Goal: Task Accomplishment & Management: Manage account settings

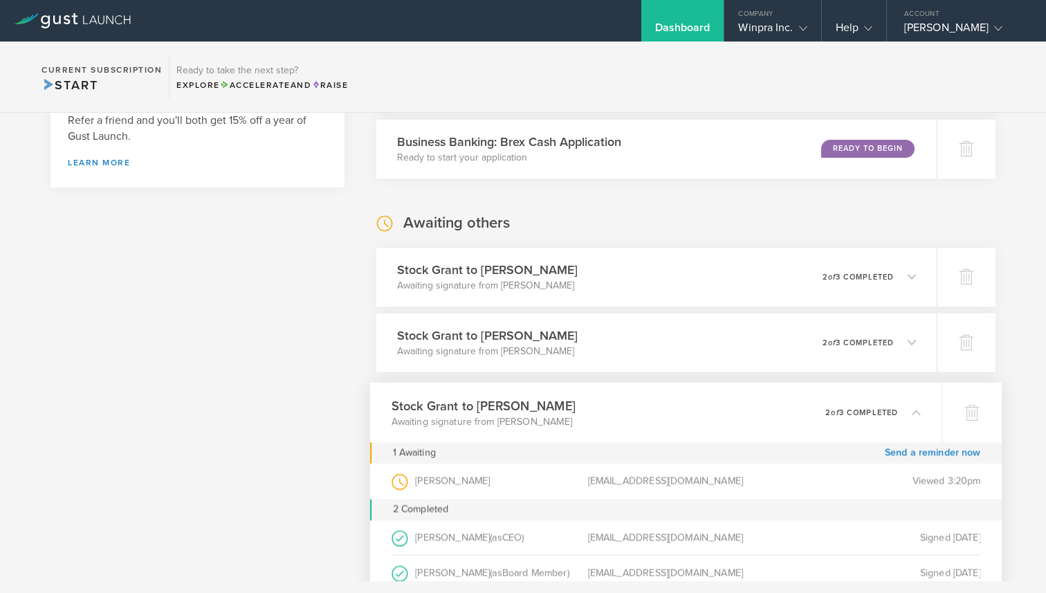
scroll to position [717, 0]
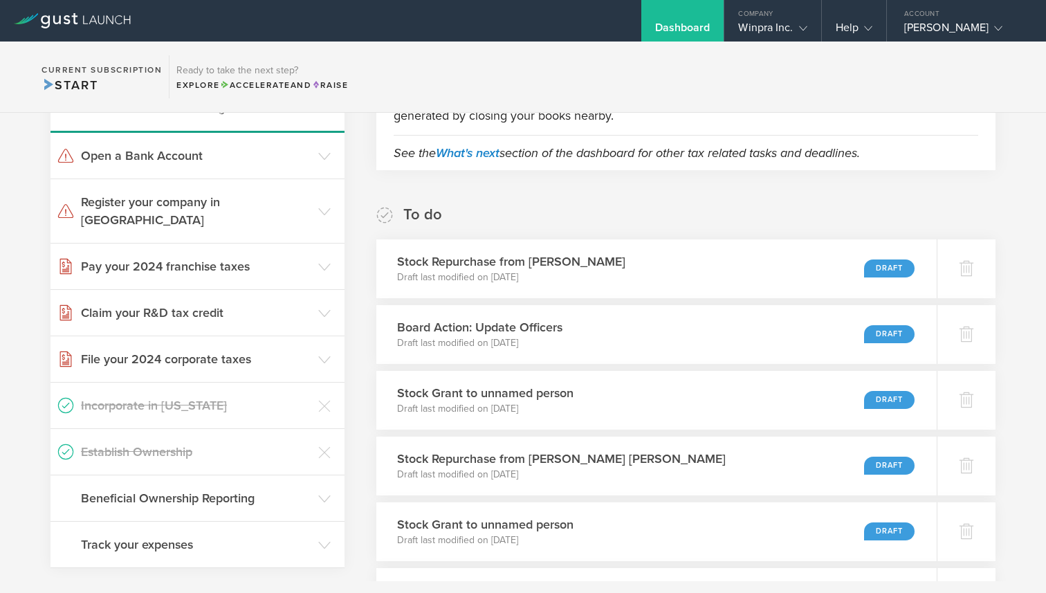
scroll to position [369, 0]
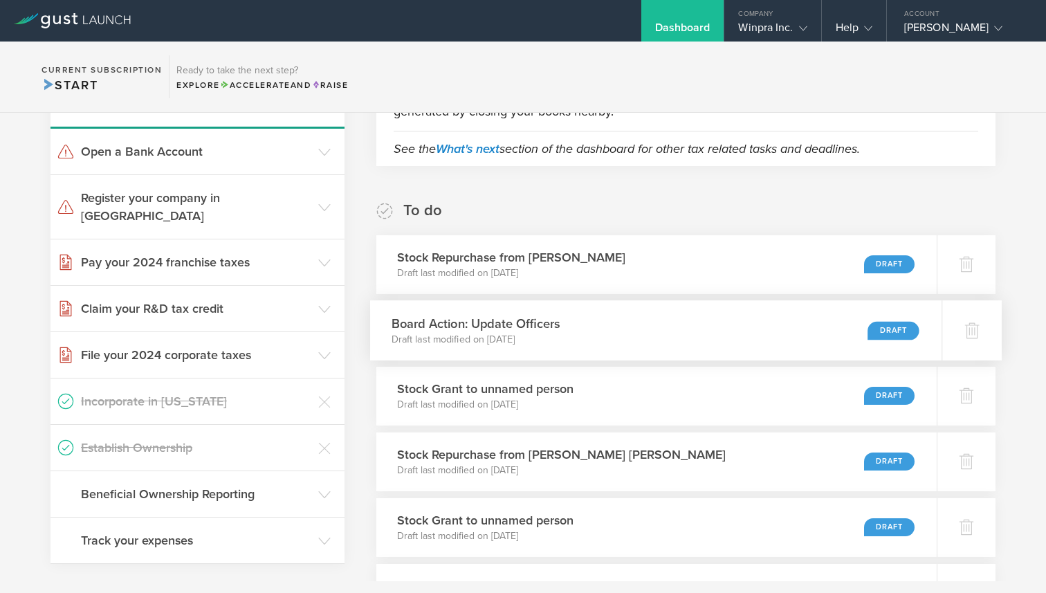
click at [650, 338] on div "Board Action: Update Officers Draft last modified on Jul 24, 2025 Draft" at bounding box center [656, 330] width 572 height 60
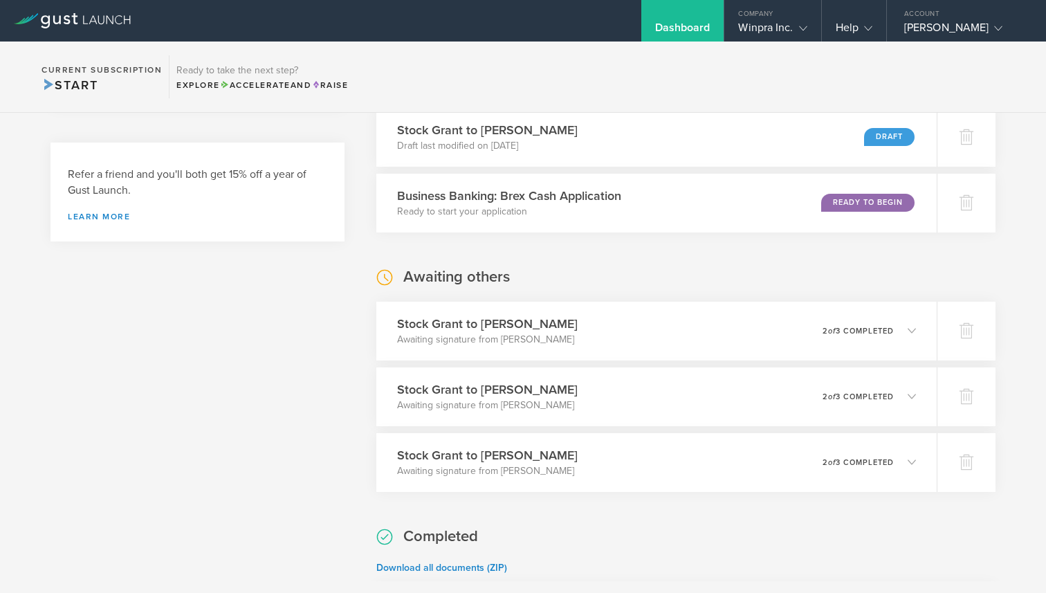
scroll to position [828, 0]
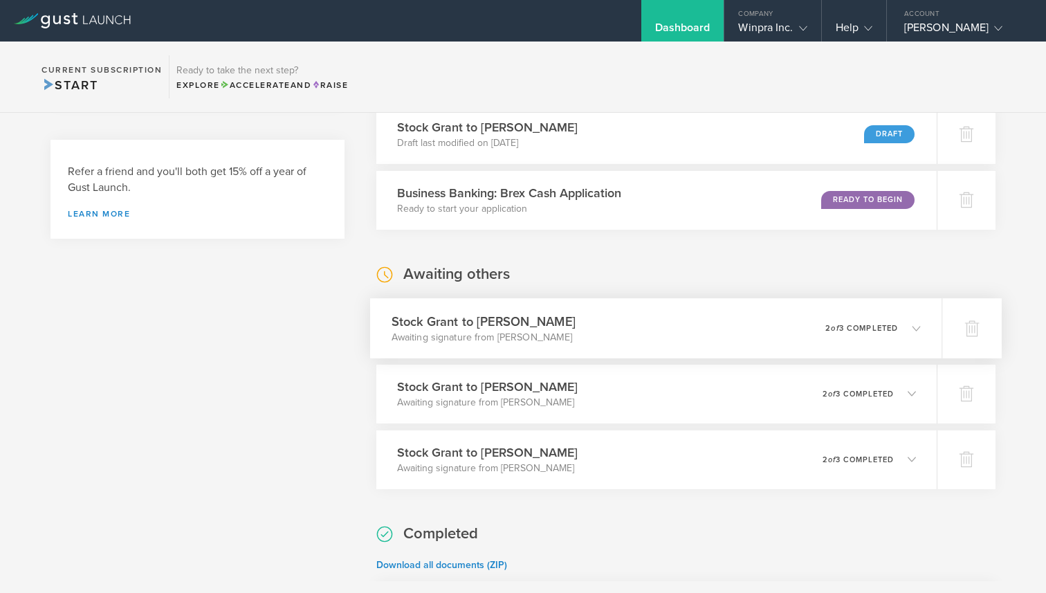
click at [916, 331] on icon at bounding box center [916, 328] width 8 height 8
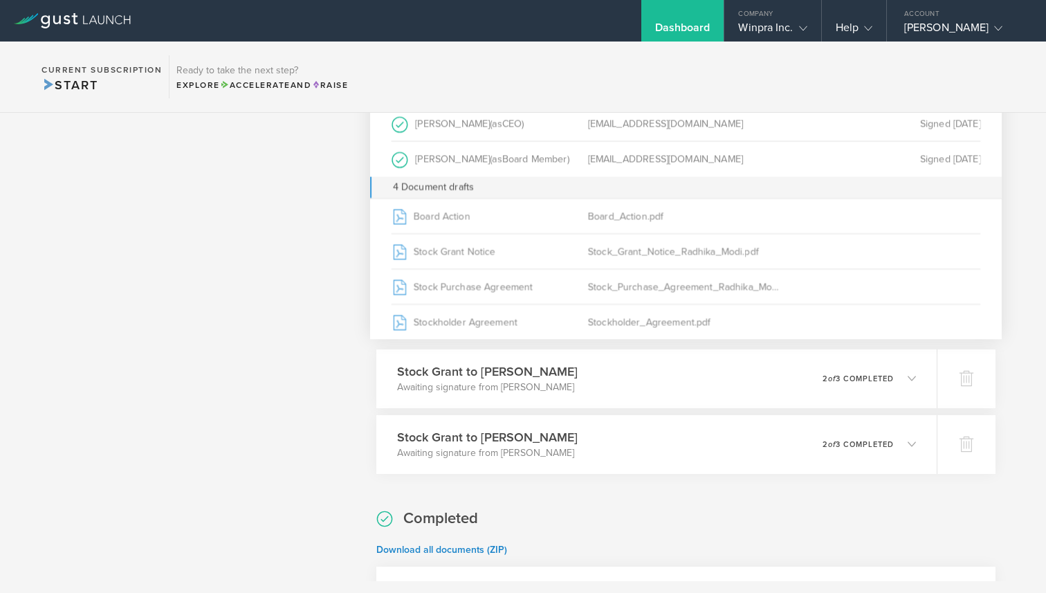
scroll to position [1157, 0]
click at [911, 377] on icon at bounding box center [909, 375] width 23 height 12
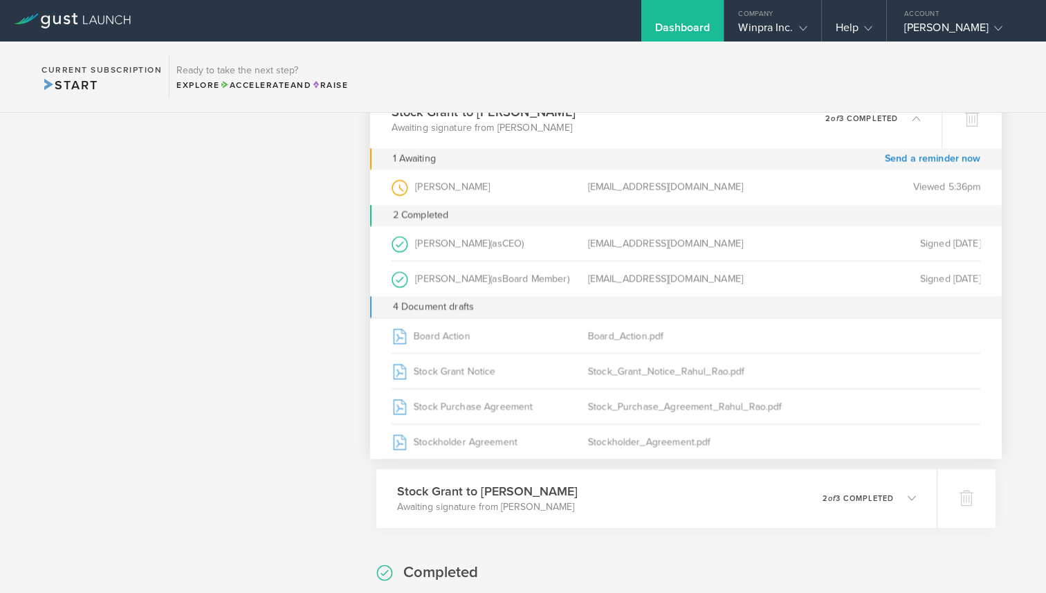
scroll to position [1140, 0]
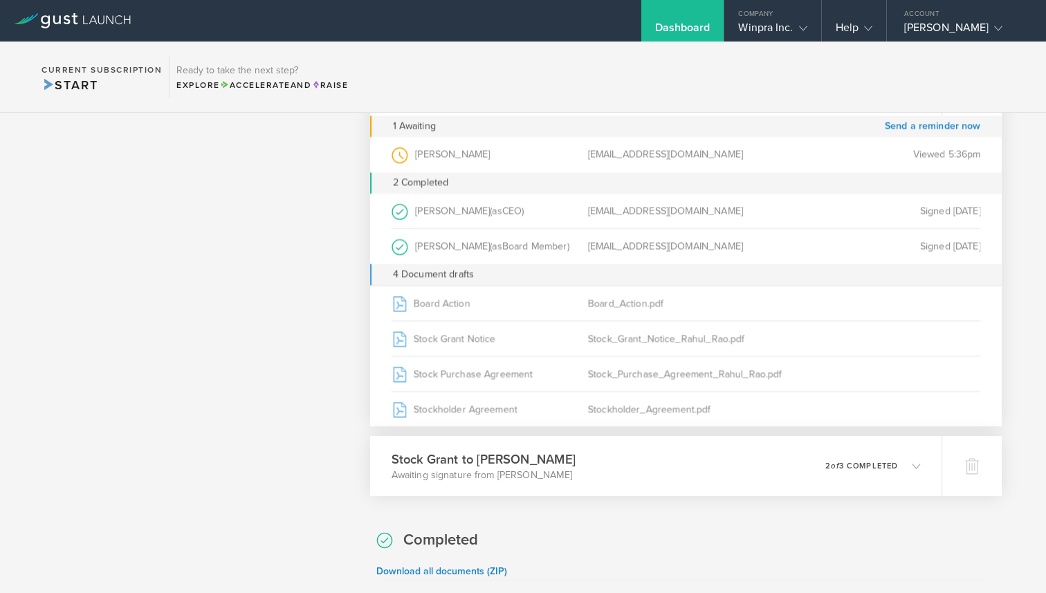
click at [897, 469] on p "2 of 3 completed" at bounding box center [861, 465] width 73 height 8
